Goal: Task Accomplishment & Management: Manage account settings

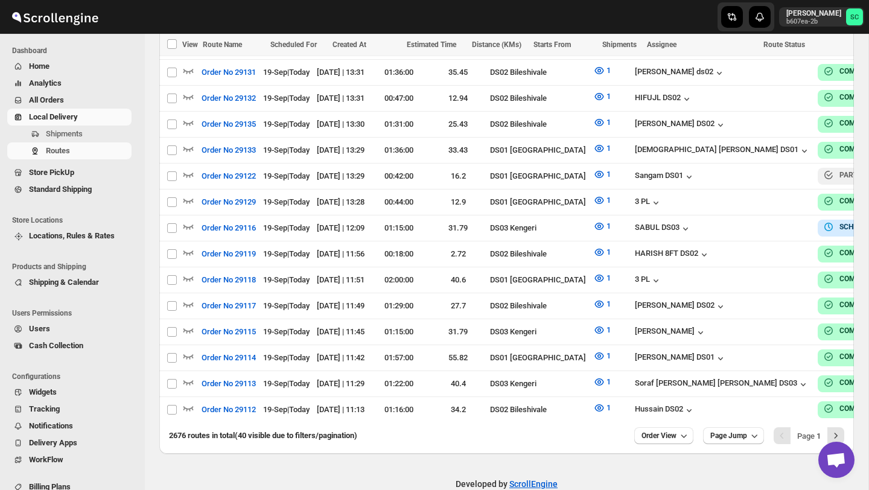
scroll to position [1044, 0]
click at [85, 136] on span "Shipments" at bounding box center [87, 134] width 83 height 12
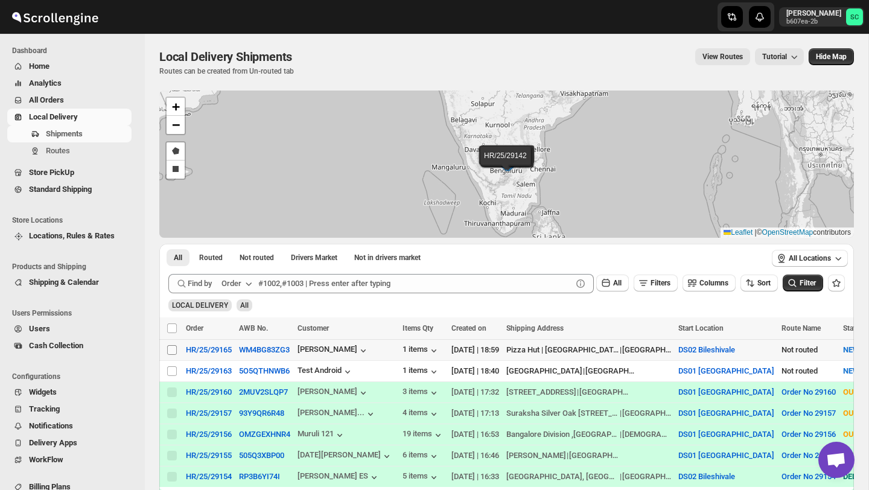
click at [170, 351] on input "Select shipment" at bounding box center [172, 350] width 10 height 10
checkbox input "true"
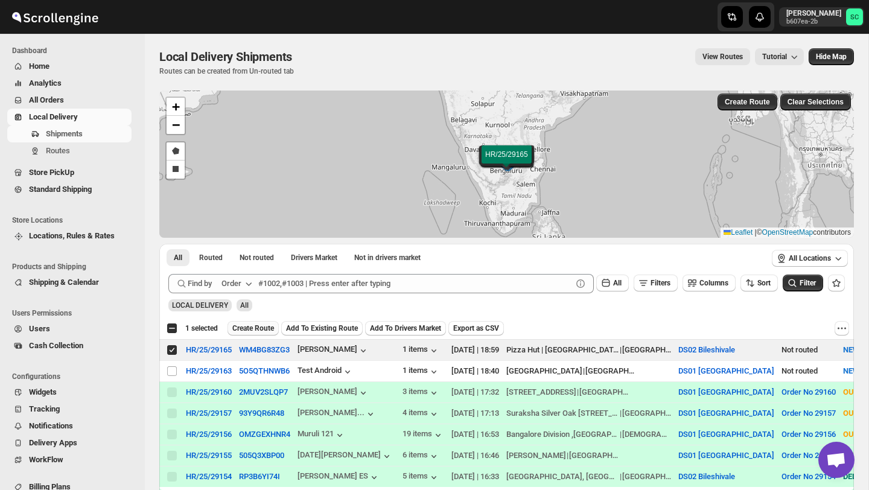
click at [252, 331] on span "Create Route" at bounding box center [253, 329] width 42 height 10
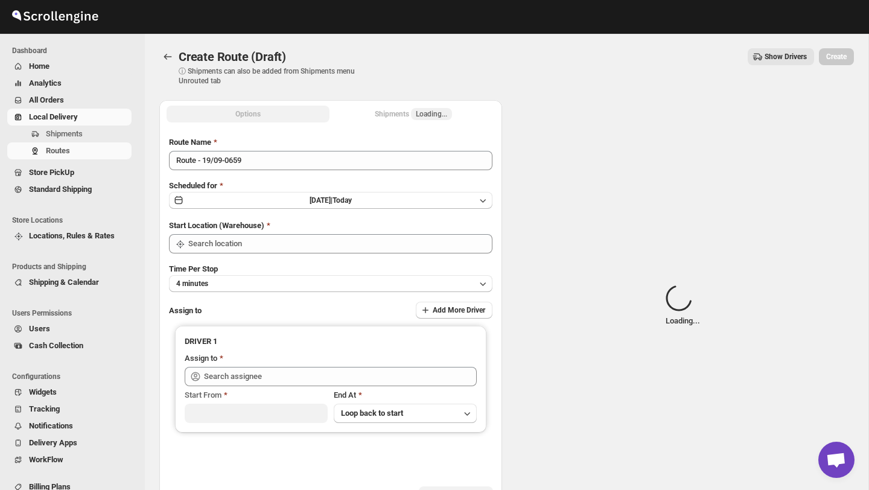
type input "DS02 Bileshivale"
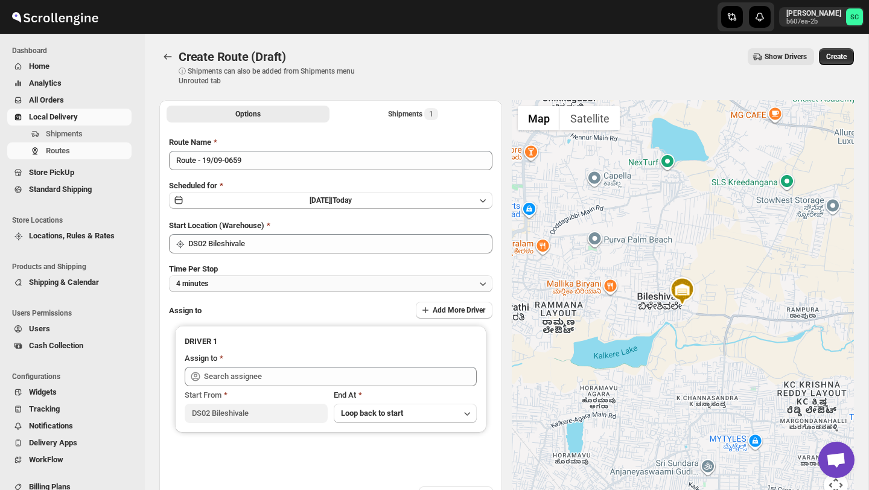
click at [260, 284] on button "4 minutes" at bounding box center [331, 283] width 324 height 17
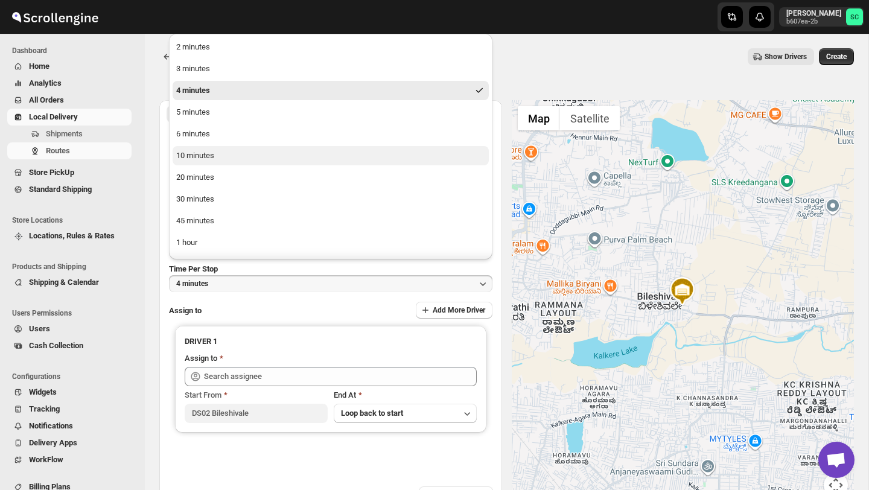
click at [232, 162] on button "10 minutes" at bounding box center [331, 155] width 316 height 19
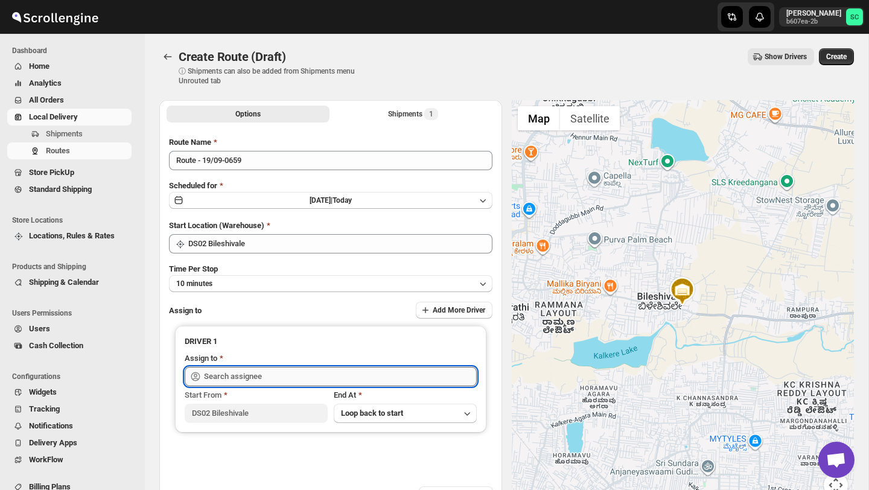
click at [250, 373] on input "text" at bounding box center [340, 376] width 273 height 19
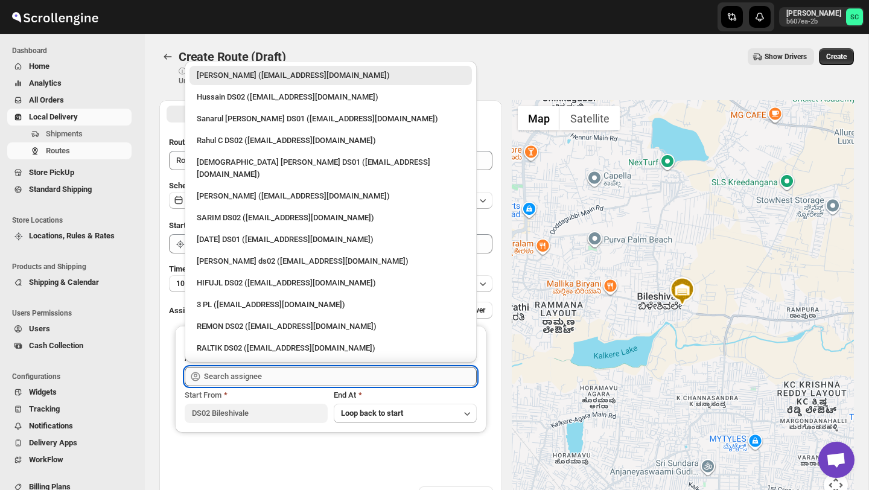
type input "h"
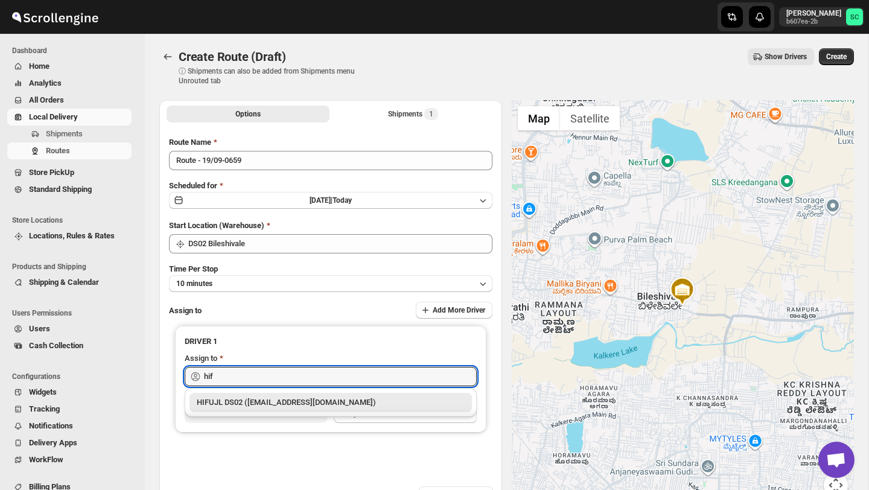
click at [269, 410] on div "HIFUJL DS02 ([EMAIL_ADDRESS][DOMAIN_NAME])" at bounding box center [331, 402] width 283 height 19
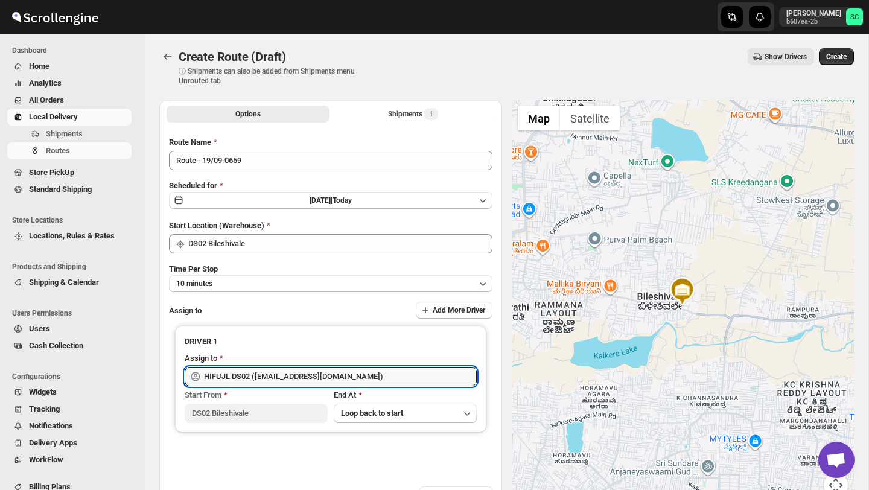
type input "HIFUJL DS02 ([EMAIL_ADDRESS][DOMAIN_NAME])"
click at [831, 66] on div "Create Route (Draft) ⓘ Shipments can also be added from Shipments menu Unrouted…" at bounding box center [506, 66] width 695 height 37
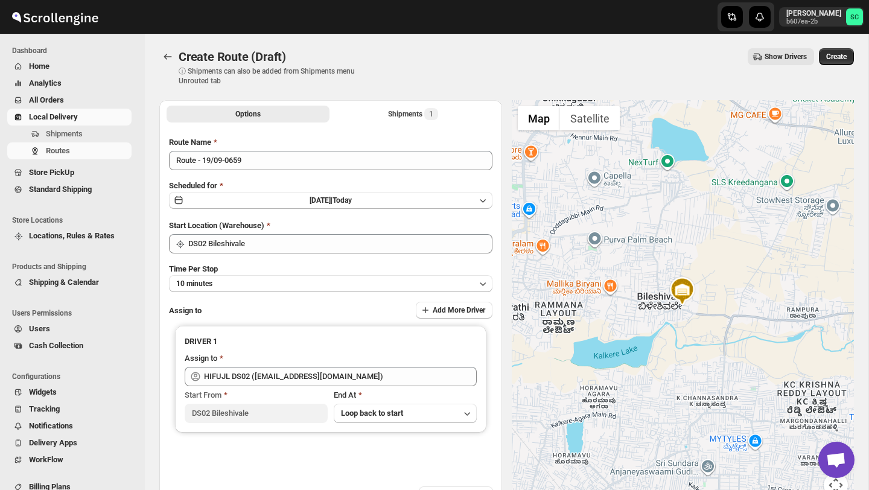
click at [834, 60] on span "Create" at bounding box center [836, 57] width 21 height 10
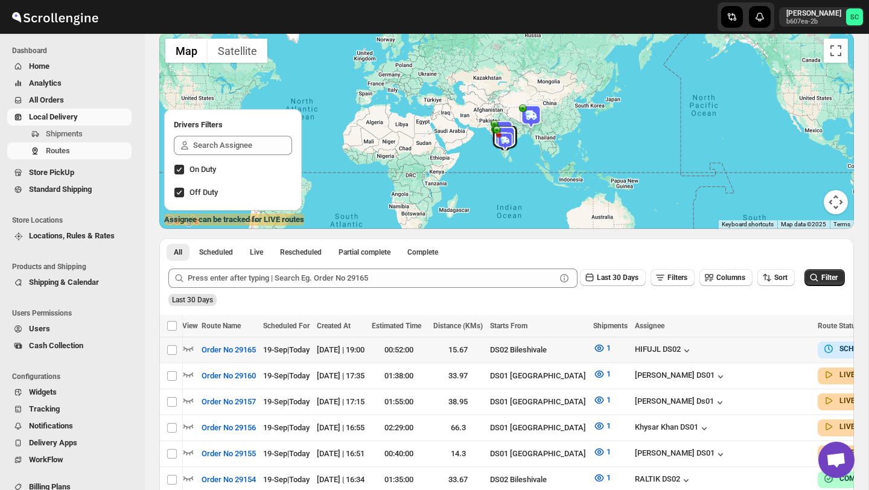
scroll to position [0, 127]
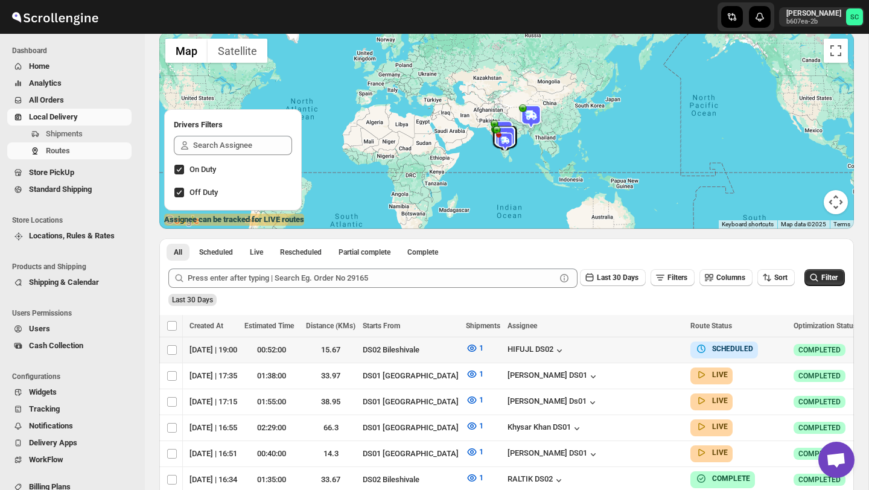
click at [867, 346] on icon "button" at bounding box center [873, 349] width 12 height 12
checkbox input "true"
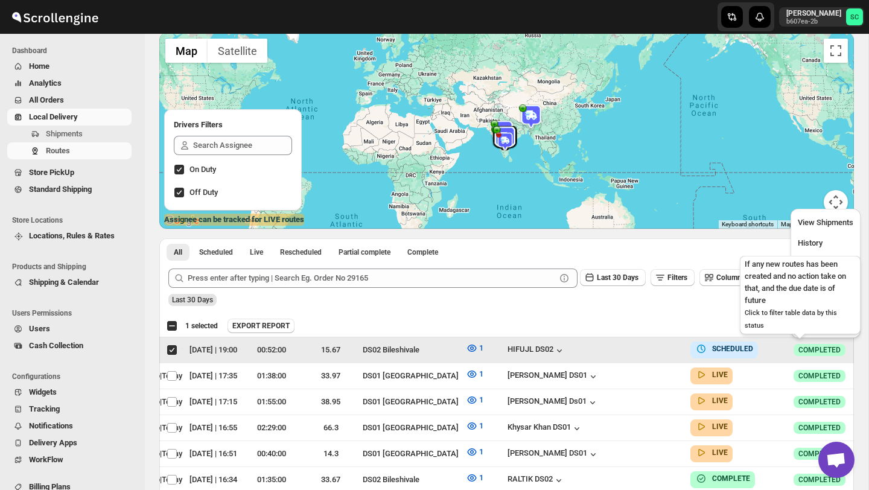
scroll to position [0, 0]
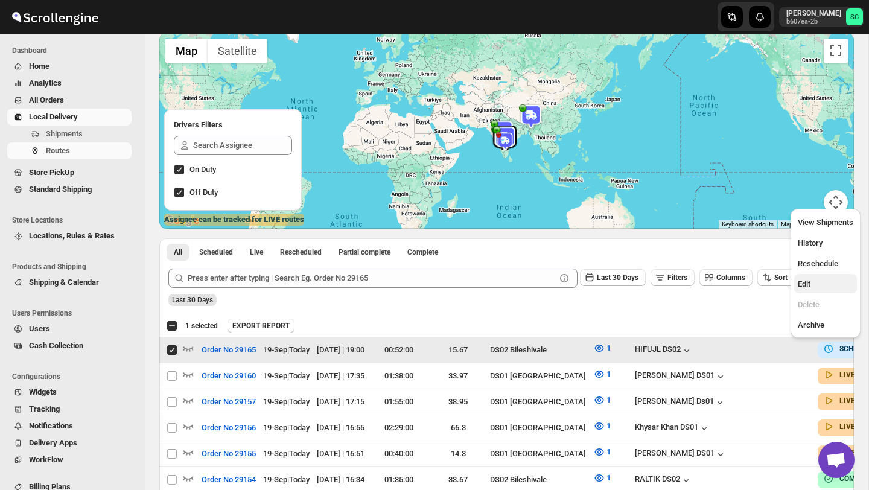
click at [811, 282] on span "Edit" at bounding box center [804, 283] width 13 height 9
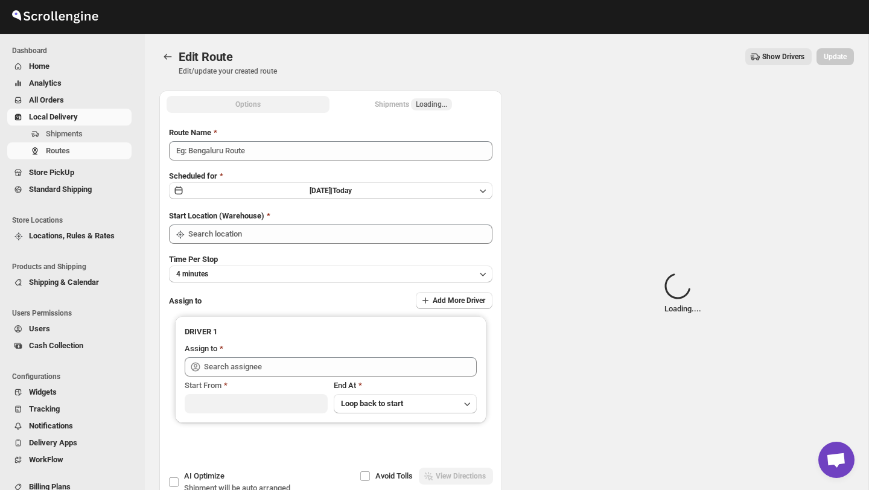
type input "Order No 29165"
type input "DS02 Bileshivale"
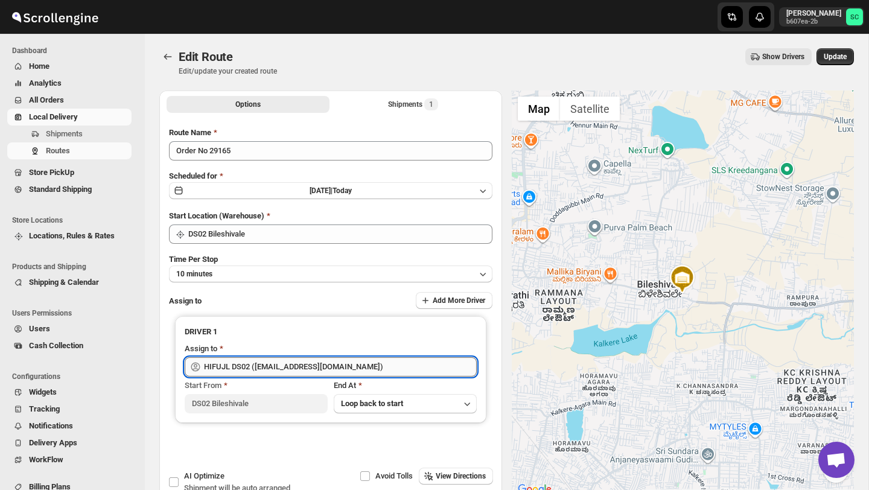
click at [356, 362] on input "HIFUJL DS02 ([EMAIL_ADDRESS][DOMAIN_NAME])" at bounding box center [340, 366] width 273 height 19
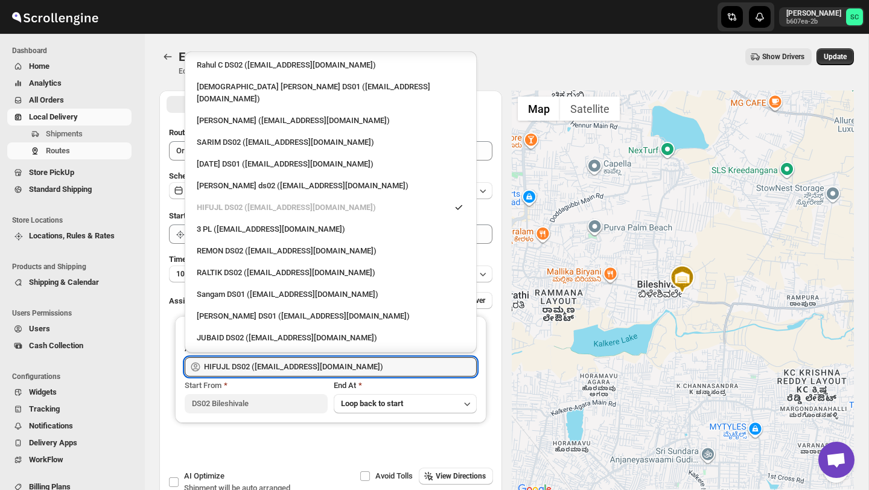
scroll to position [70, 0]
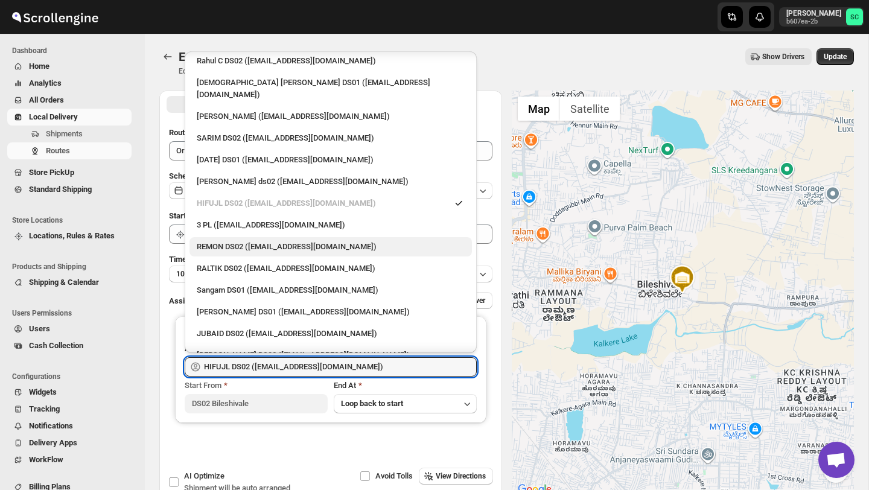
click at [240, 241] on div "REMON DS02 ([EMAIL_ADDRESS][DOMAIN_NAME])" at bounding box center [331, 247] width 268 height 12
type input "REMON DS02 ([EMAIL_ADDRESS][DOMAIN_NAME])"
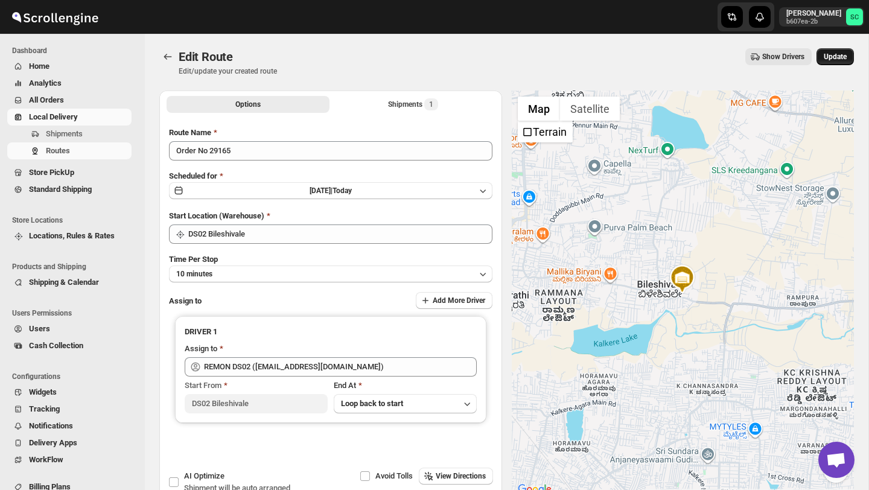
click at [830, 63] on button "Update" at bounding box center [835, 56] width 37 height 17
